Goal: Task Accomplishment & Management: Use online tool/utility

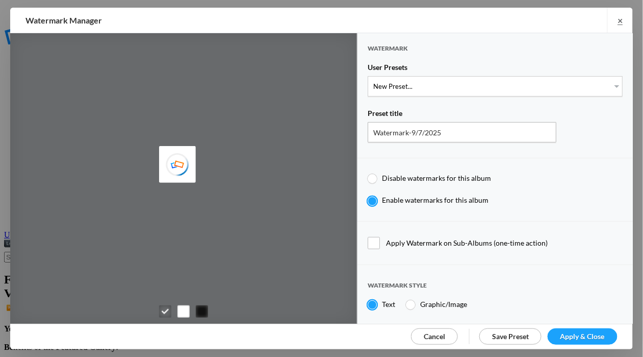
type input "[PERSON_NAME]"
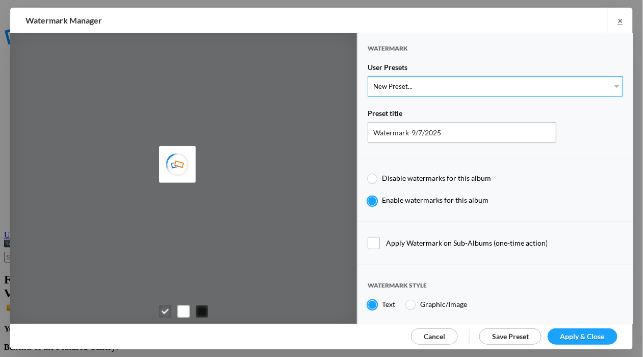
click at [611, 86] on select "New Preset... WhiteCPwatermark BlackCPwatermark capBLACK CAPWHITE GIFWHITE GIFB…" at bounding box center [495, 86] width 255 height 20
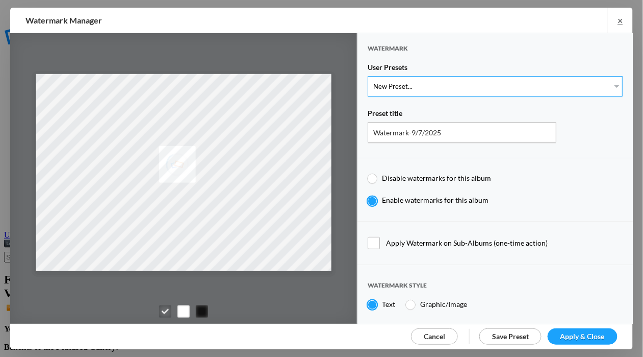
select select "1: Object"
click at [368, 76] on select "New Preset... WhiteCPwatermark BlackCPwatermark capBLACK CAPWHITE GIFWHITE GIFB…" at bounding box center [495, 86] width 255 height 20
type input "WhiteCPwatermark"
radio input "false"
radio input "true"
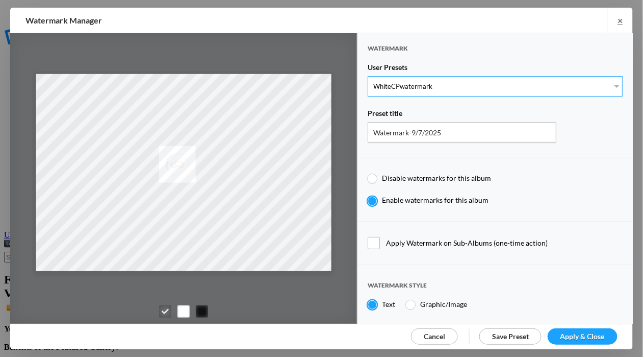
type input "41"
radio input "true"
radio input "false"
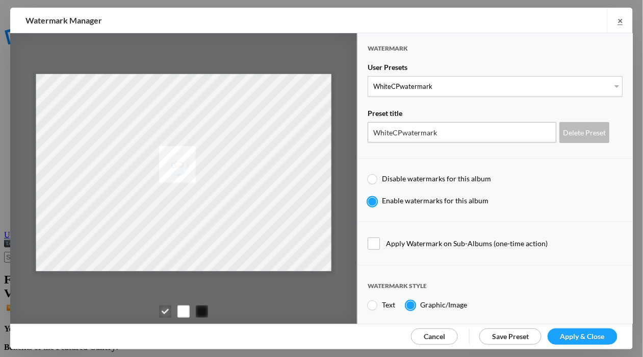
click at [595, 332] on span "Apply & Close" at bounding box center [583, 336] width 44 height 9
